Goal: Check status: Check status

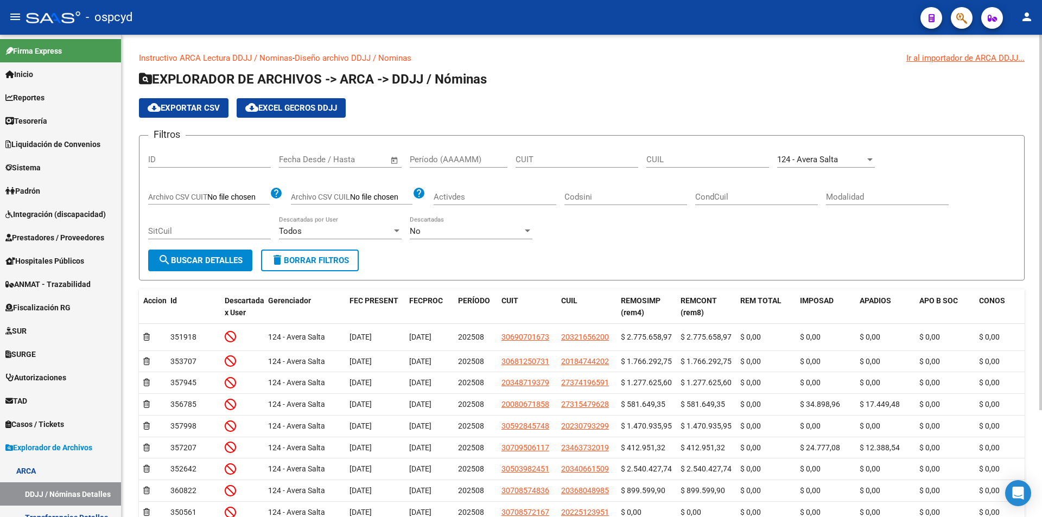
scroll to position [163, 0]
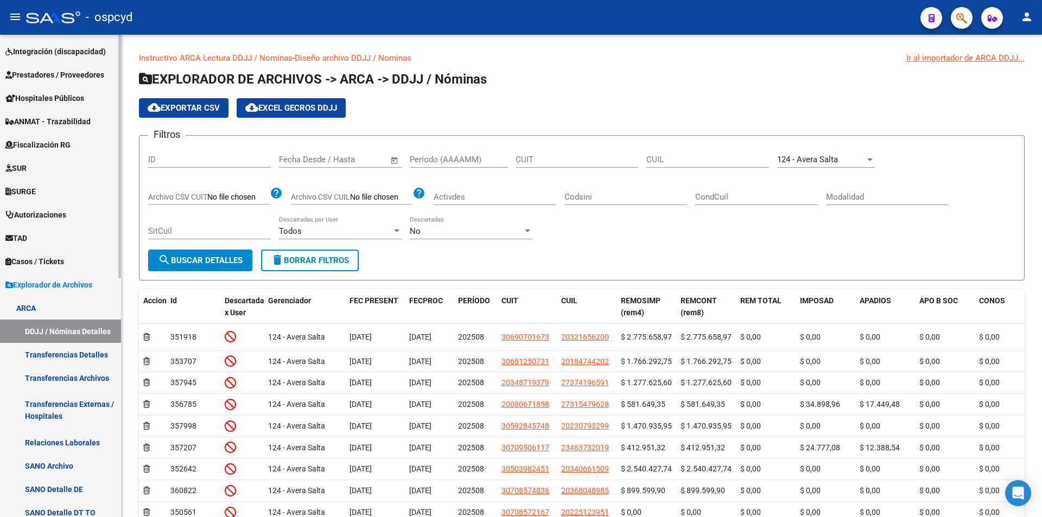
click at [86, 285] on span "Explorador de Archivos" at bounding box center [48, 285] width 87 height 12
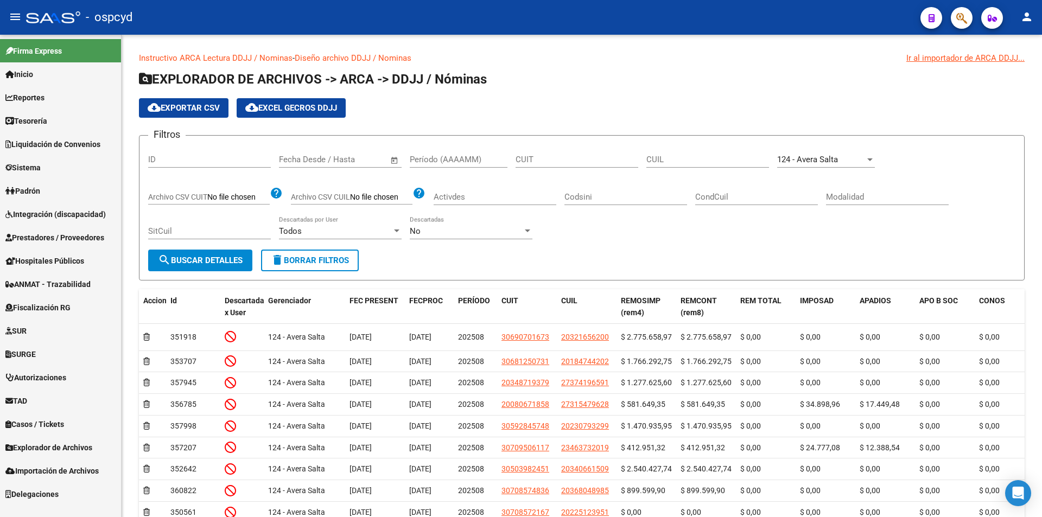
scroll to position [0, 0]
click at [79, 210] on span "Integración (discapacidad)" at bounding box center [55, 214] width 100 height 12
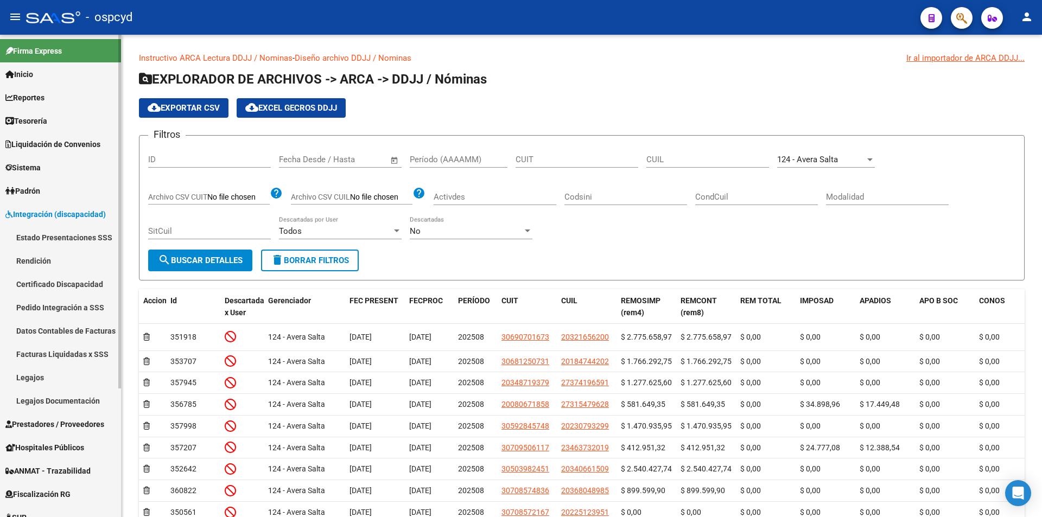
click at [73, 382] on link "Legajos" at bounding box center [60, 377] width 121 height 23
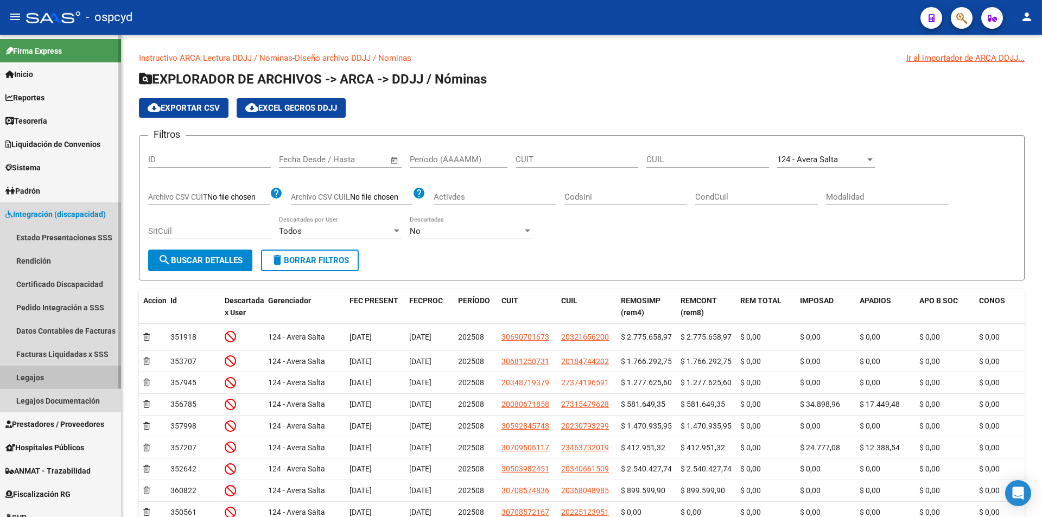
click at [36, 373] on link "Legajos" at bounding box center [60, 377] width 121 height 23
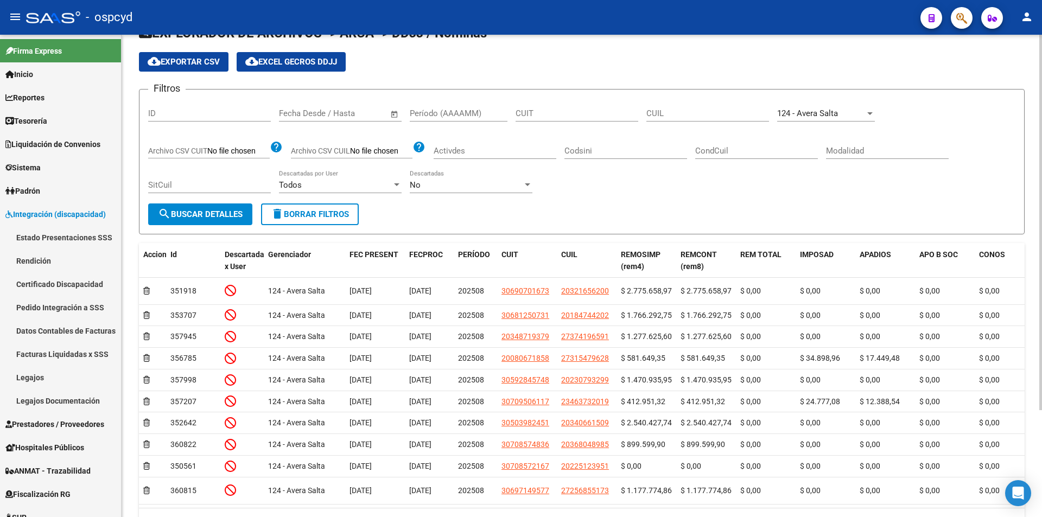
scroll to position [109, 0]
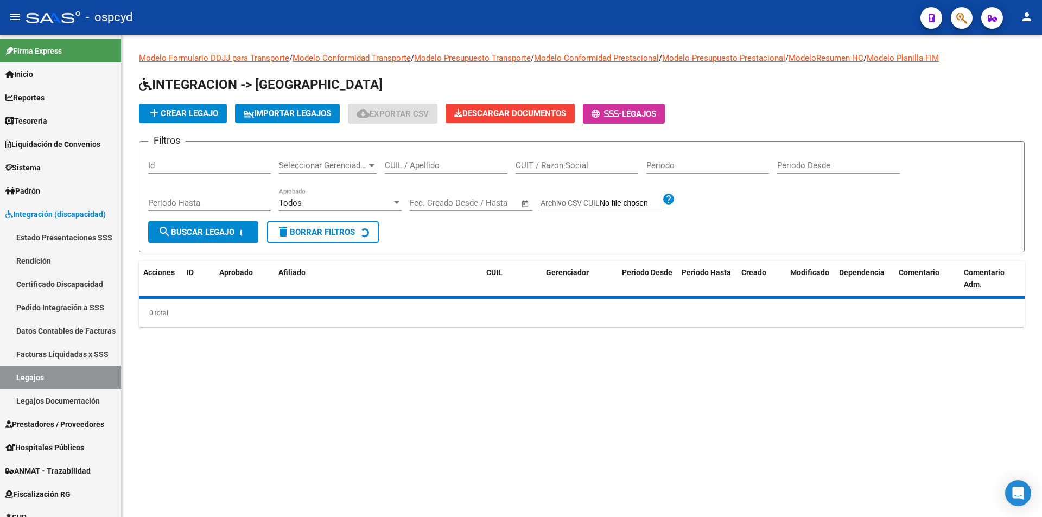
click at [656, 111] on span "Legajos" at bounding box center [639, 114] width 34 height 10
click at [77, 396] on link "Legajos Documentación" at bounding box center [60, 400] width 121 height 23
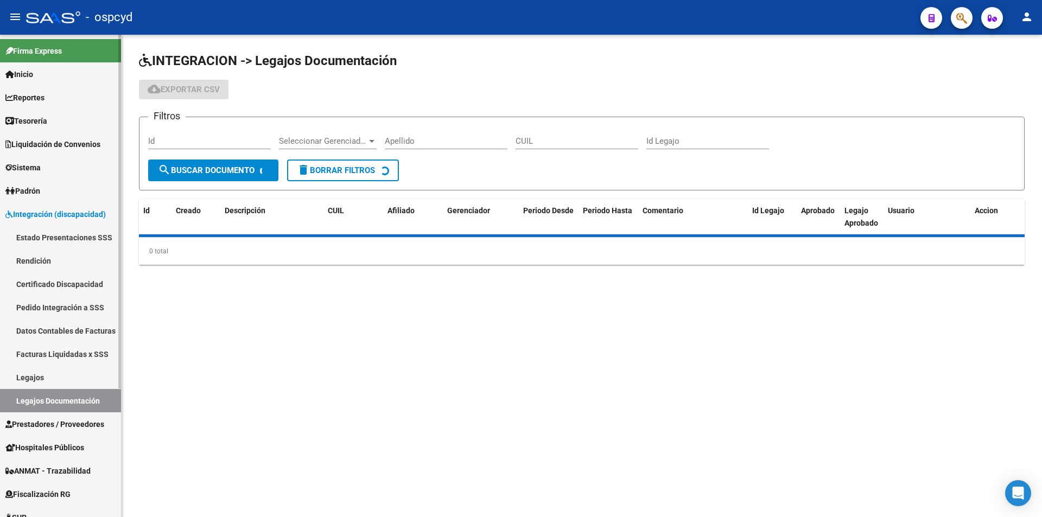
click at [57, 307] on link "Pedido Integración a SSS" at bounding box center [60, 307] width 121 height 23
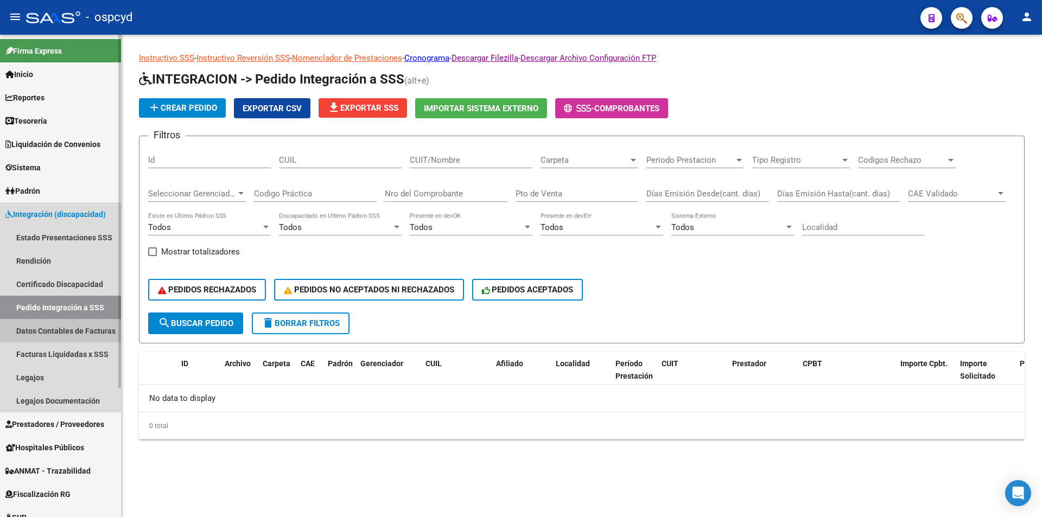
click at [68, 323] on link "Datos Contables de Facturas" at bounding box center [60, 330] width 121 height 23
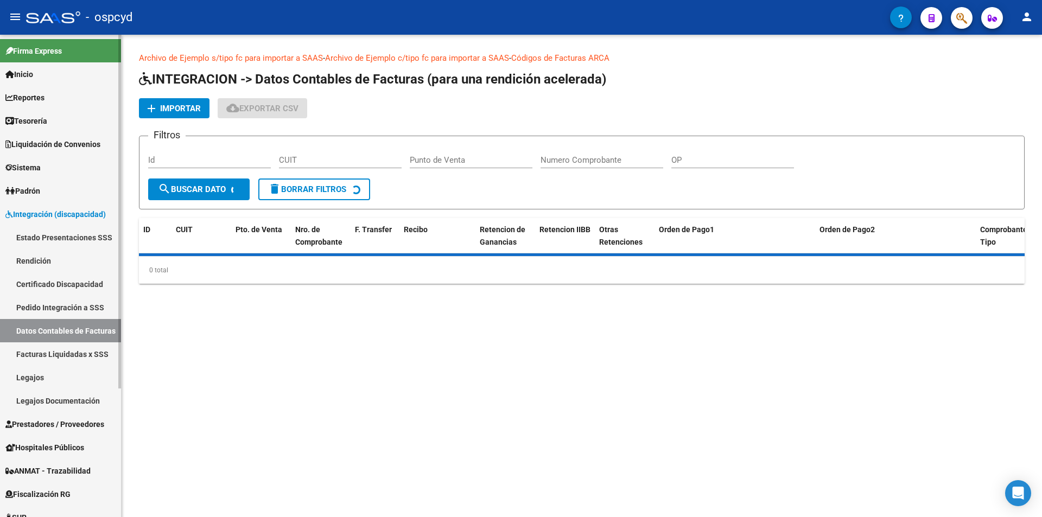
click at [59, 235] on link "Estado Presentaciones SSS" at bounding box center [60, 237] width 121 height 23
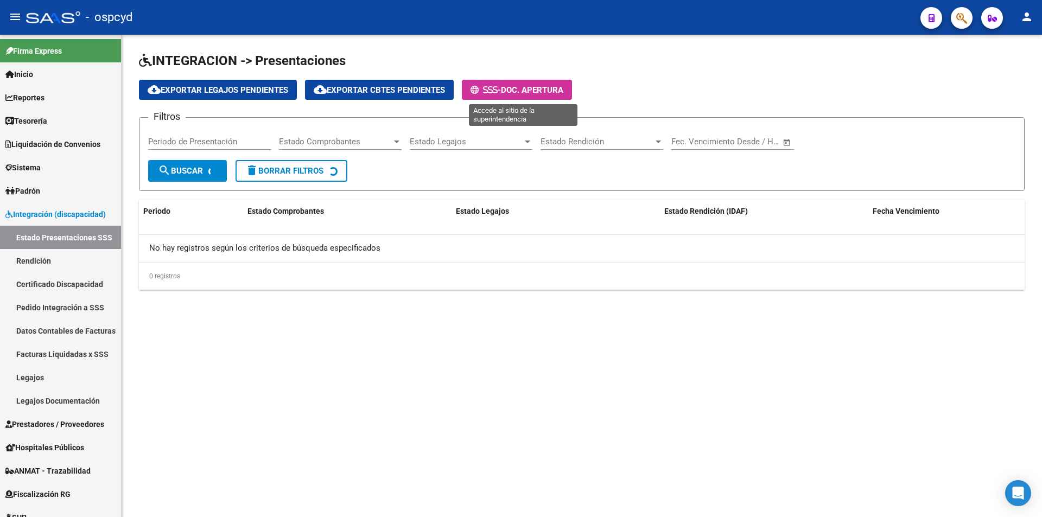
click at [538, 90] on span "Doc. Apertura" at bounding box center [532, 90] width 62 height 10
click at [525, 82] on button "- Doc. Apertura" at bounding box center [517, 90] width 110 height 20
